Goal: Navigation & Orientation: Find specific page/section

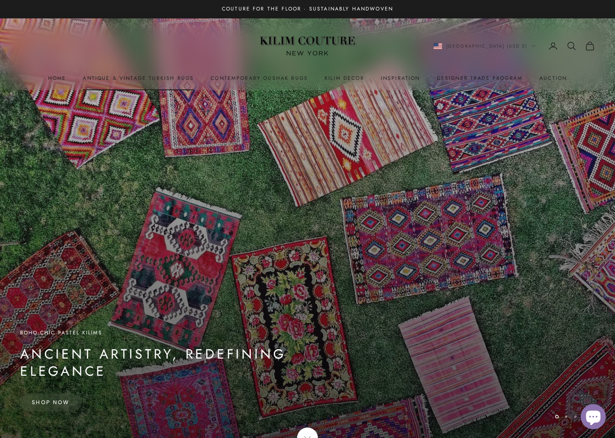
click at [169, 77] on link "Antique & Vintage Turkish Rugs" at bounding box center [138, 78] width 111 height 8
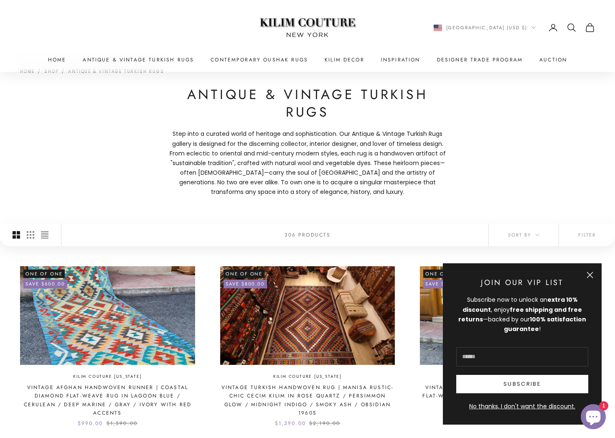
scroll to position [27, 0]
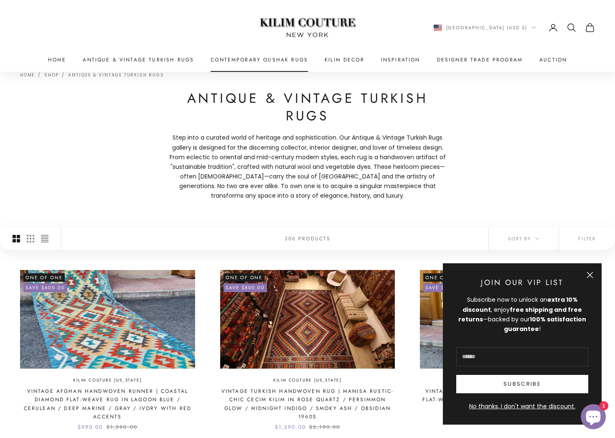
click at [285, 57] on link "Contemporary Oushak Rugs" at bounding box center [259, 60] width 97 height 8
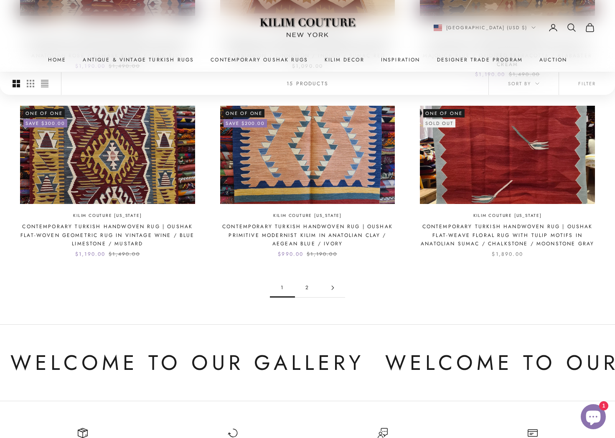
scroll to position [740, 0]
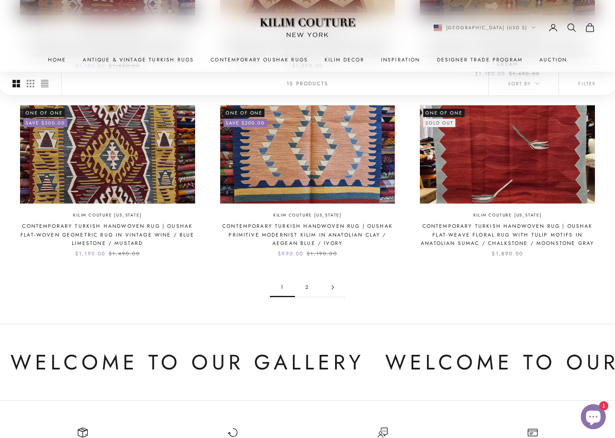
click at [308, 278] on link "2" at bounding box center [307, 287] width 25 height 19
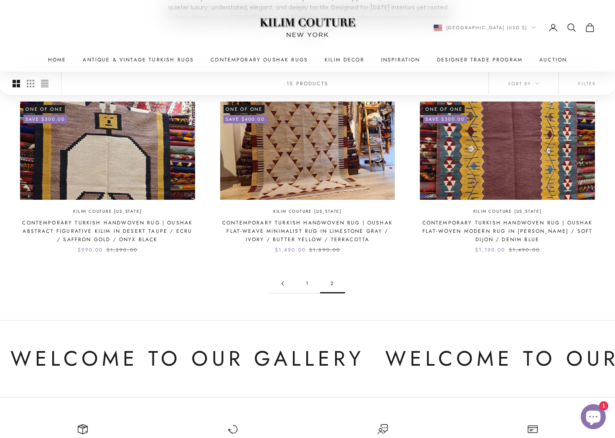
scroll to position [189, 0]
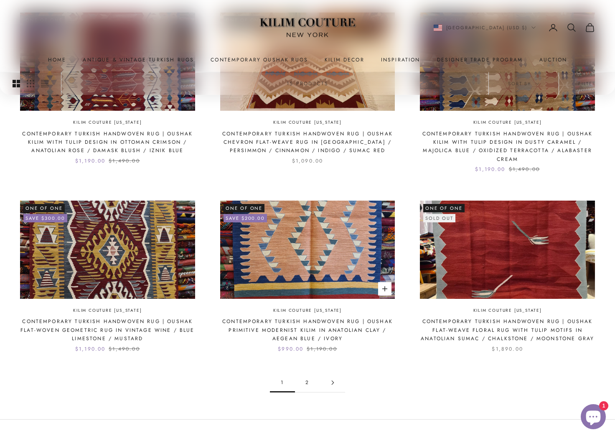
scroll to position [616, 0]
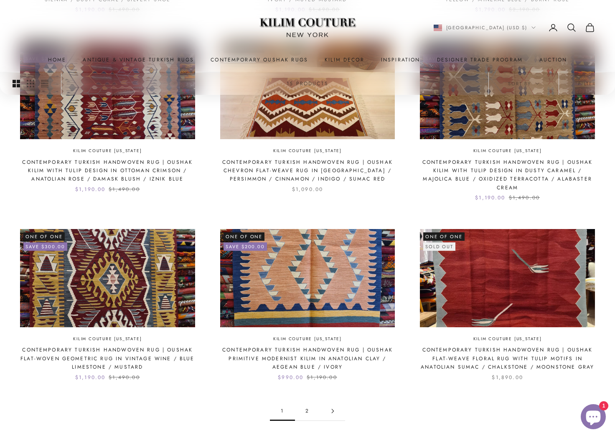
click at [303, 402] on link "2" at bounding box center [307, 411] width 25 height 19
